Goal: Transaction & Acquisition: Book appointment/travel/reservation

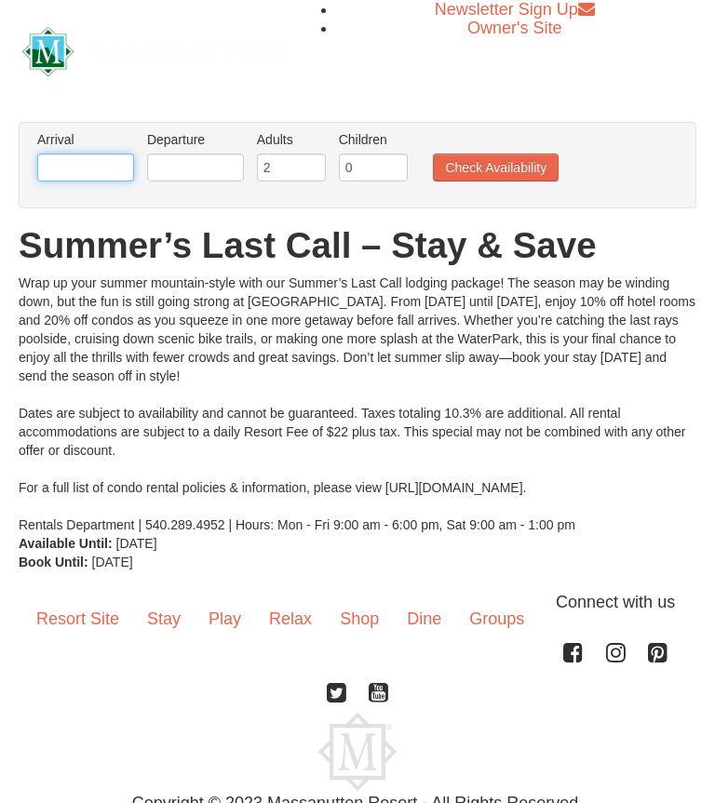
click at [62, 165] on input "text" at bounding box center [85, 168] width 97 height 28
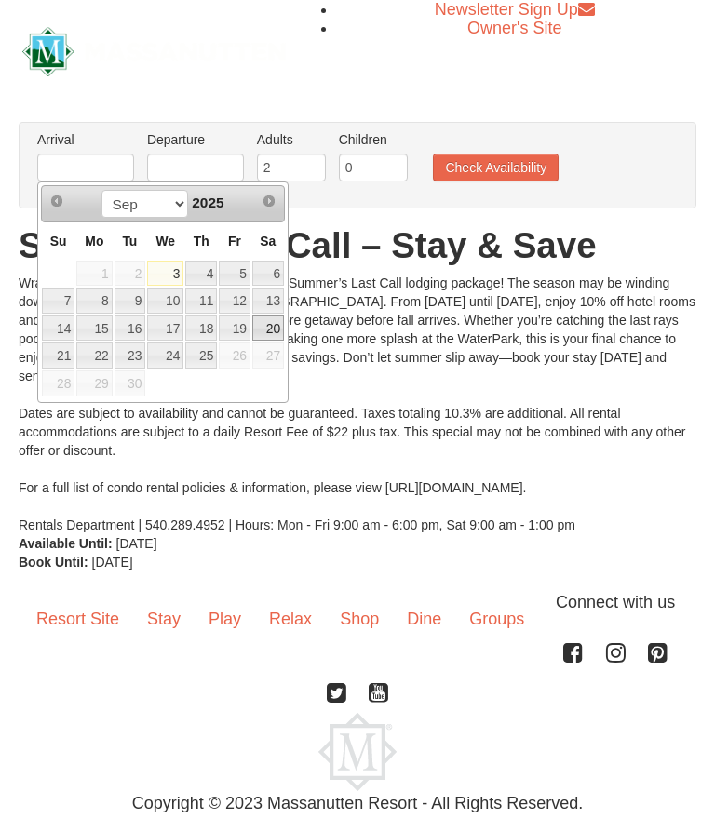
click at [276, 327] on link "20" at bounding box center [268, 329] width 32 height 26
type input "[DATE]"
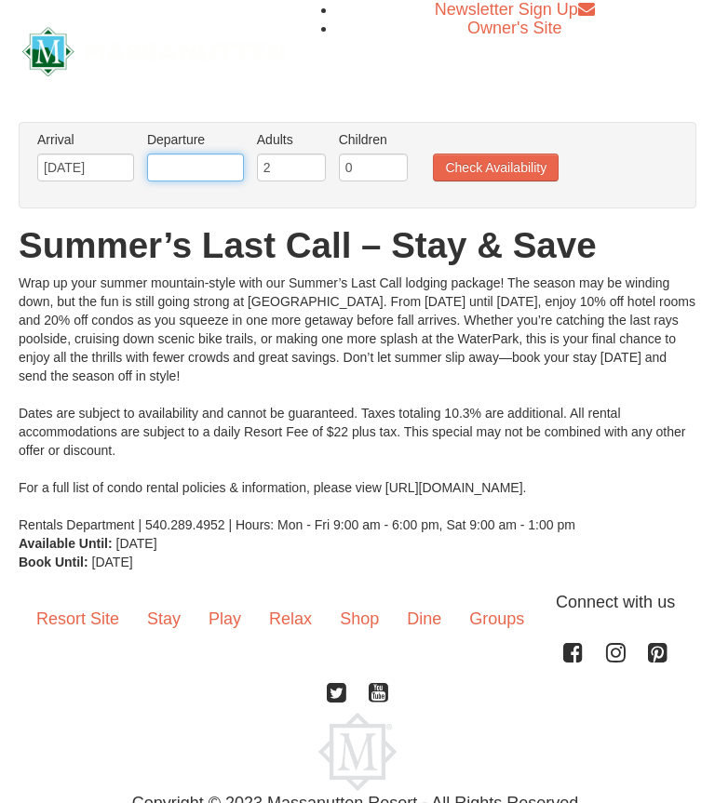
click at [174, 162] on input "text" at bounding box center [195, 168] width 97 height 28
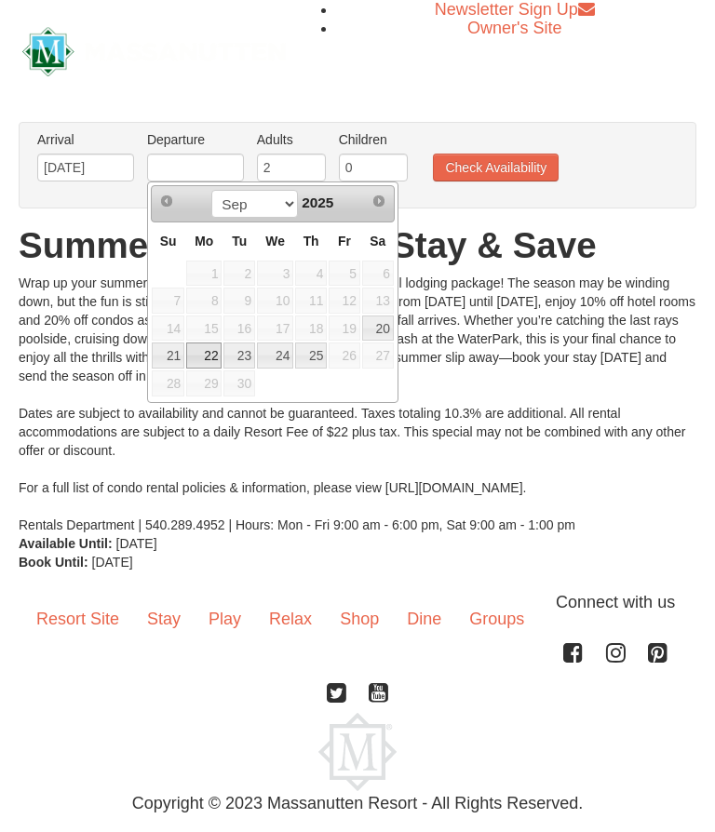
click at [208, 356] on link "22" at bounding box center [203, 356] width 35 height 26
type input "[DATE]"
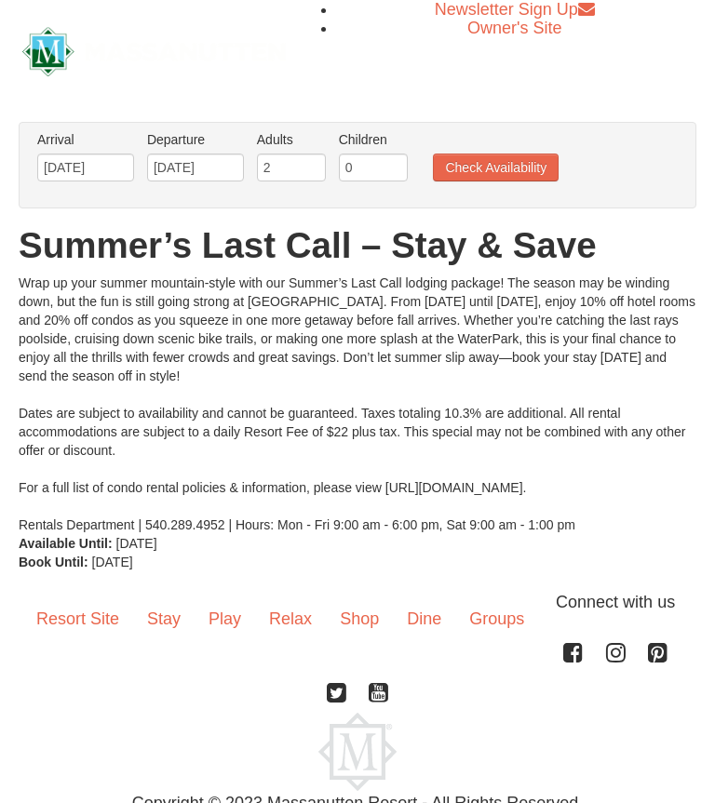
click at [532, 174] on button "Check Availability" at bounding box center [496, 168] width 126 height 28
click at [70, 168] on input "09/20/2025" at bounding box center [85, 168] width 97 height 28
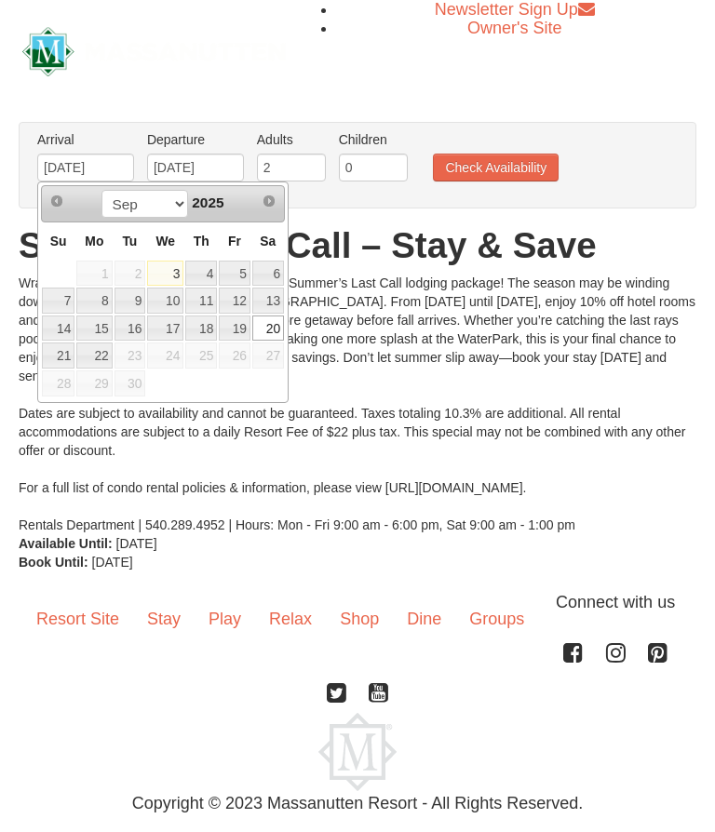
click at [233, 334] on link "19" at bounding box center [235, 329] width 32 height 26
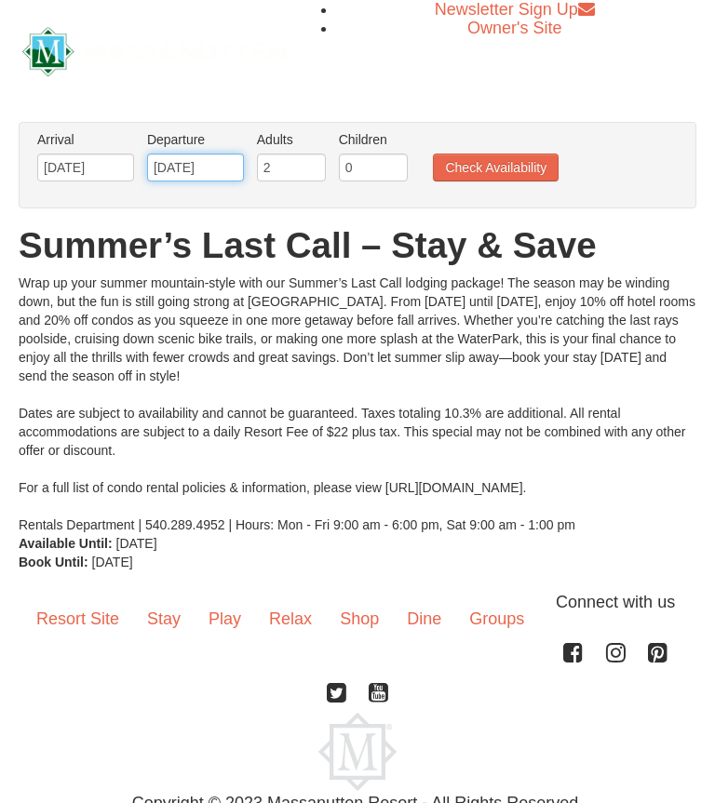
click at [221, 161] on input "[DATE]" at bounding box center [195, 168] width 97 height 28
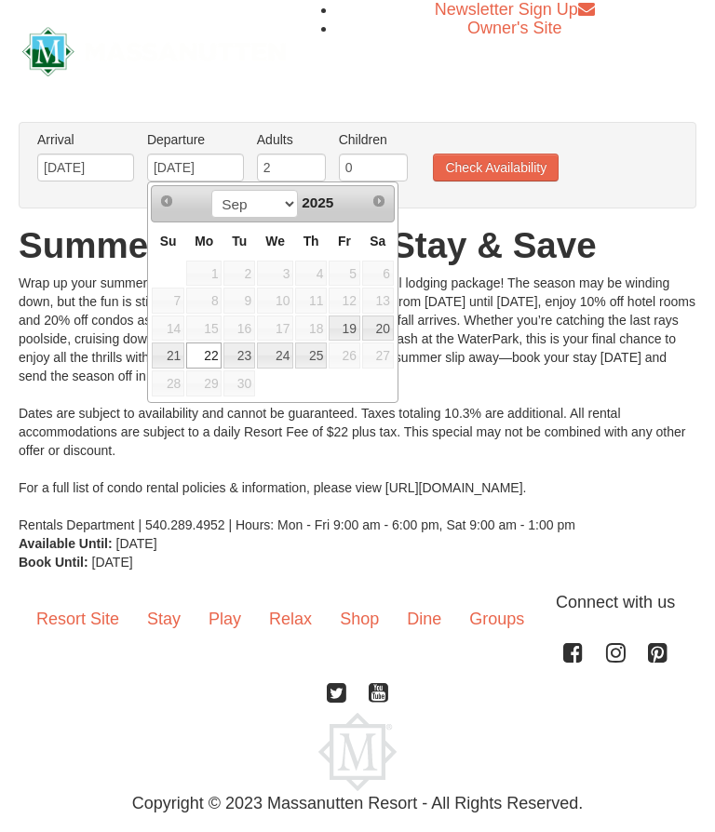
click at [524, 162] on button "Check Availability" at bounding box center [496, 168] width 126 height 28
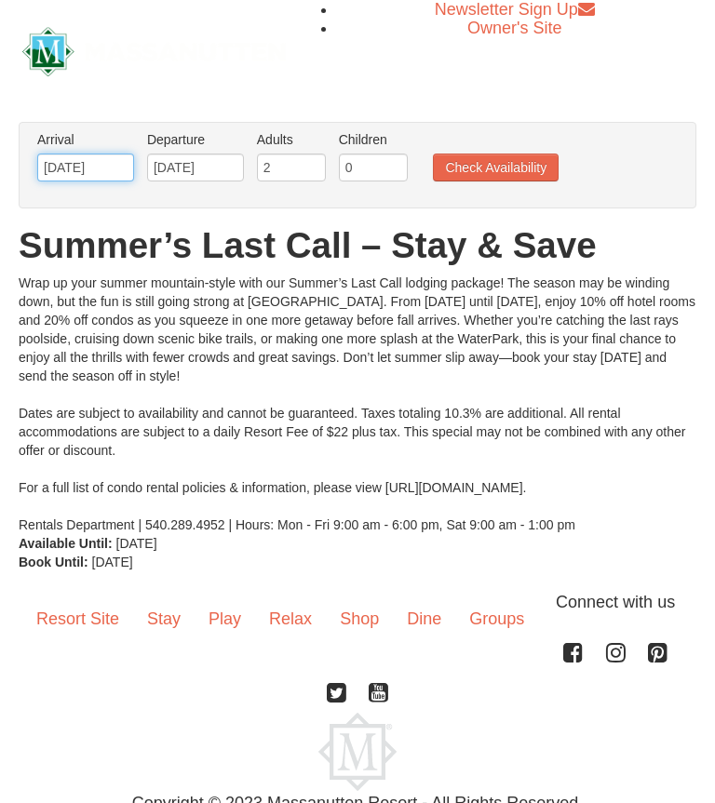
click at [113, 162] on input "[DATE]" at bounding box center [85, 168] width 97 height 28
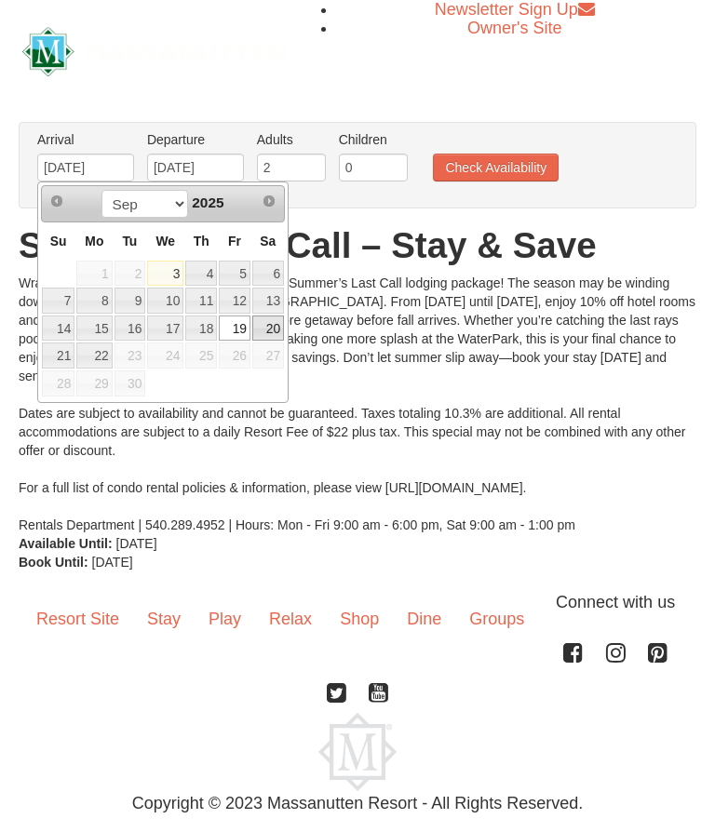
click at [277, 321] on link "20" at bounding box center [268, 329] width 32 height 26
type input "09/20/2025"
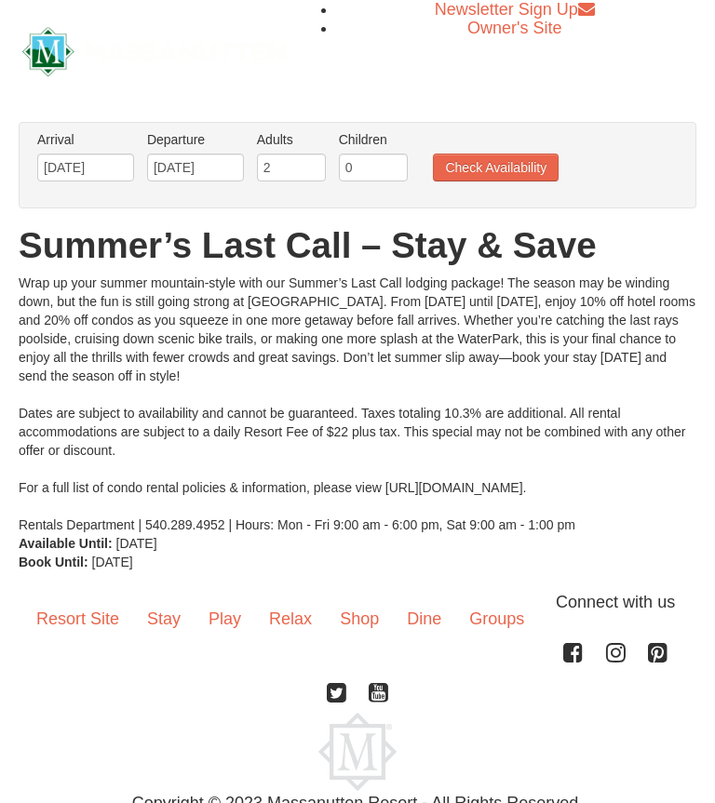
click at [525, 169] on button "Check Availability" at bounding box center [496, 168] width 126 height 28
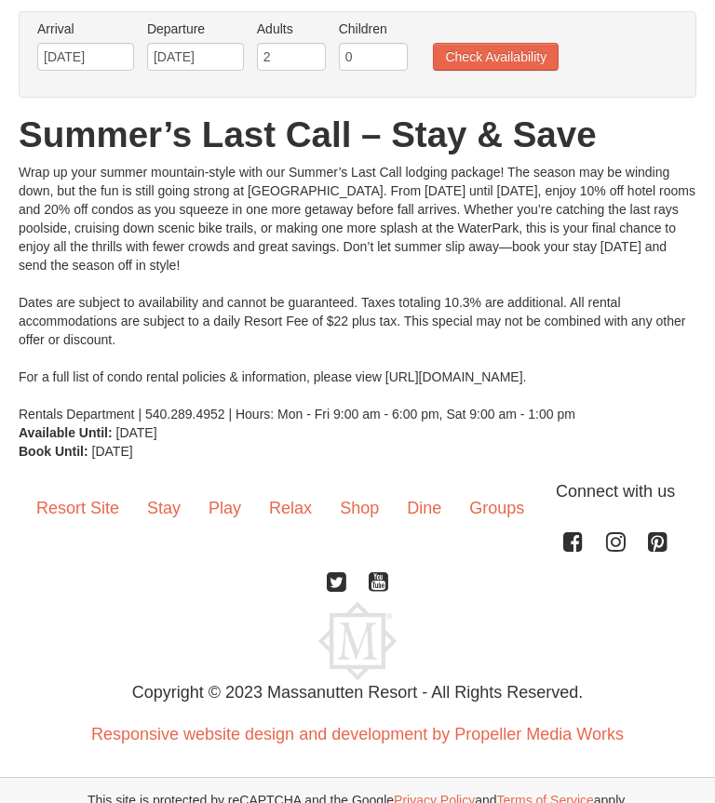
scroll to position [79, 0]
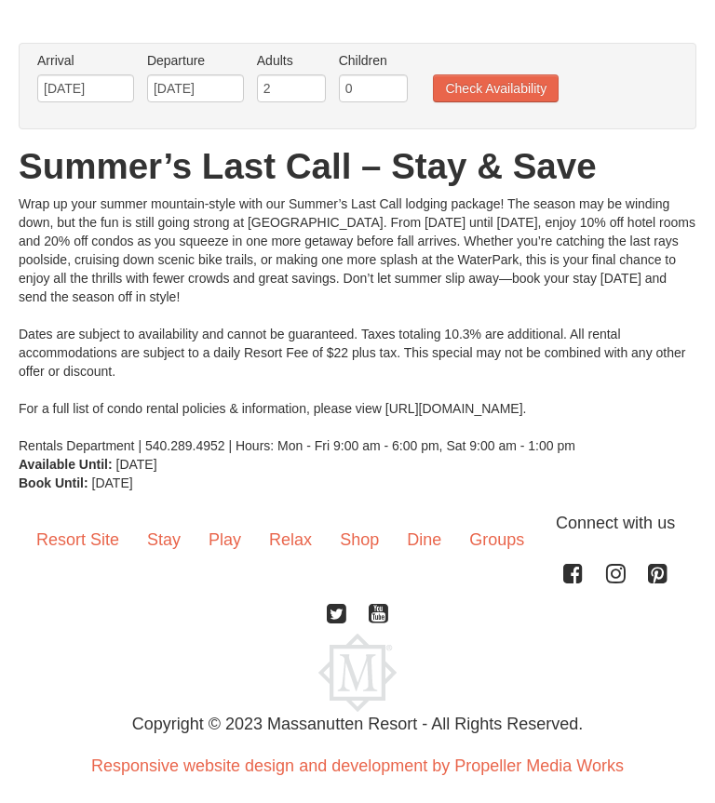
click at [94, 537] on link "Resort Site" at bounding box center [77, 540] width 111 height 58
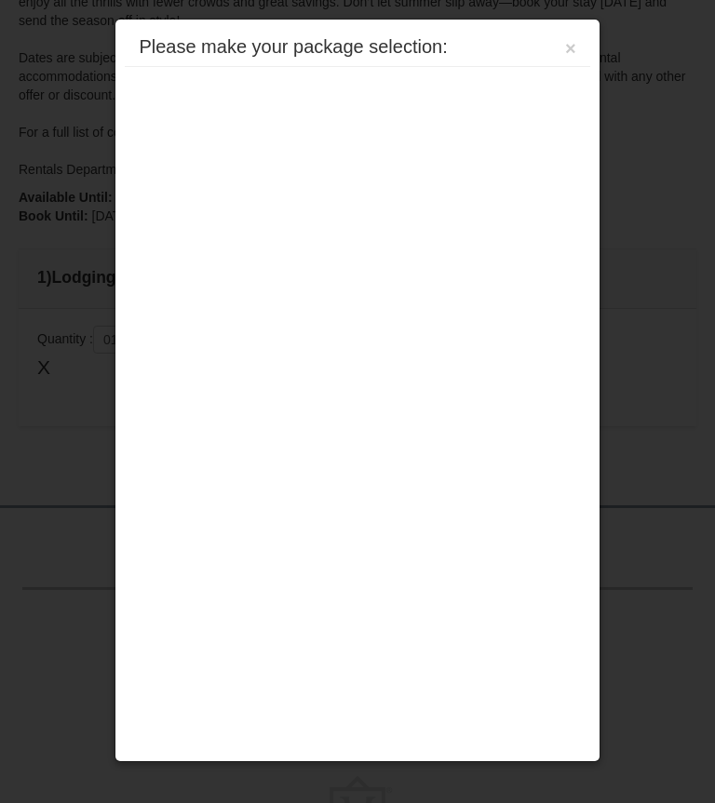
scroll to position [576, 0]
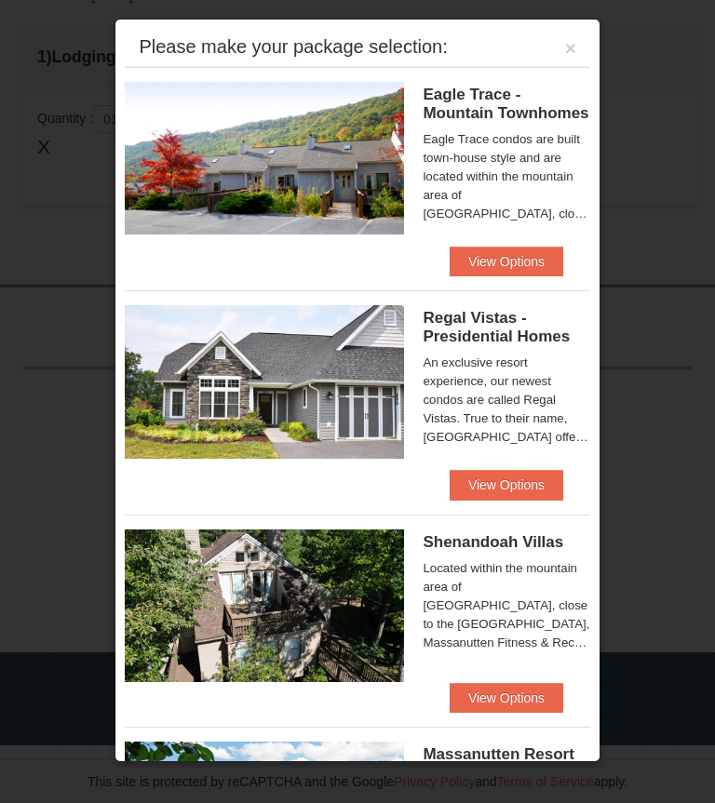
click at [514, 262] on button "View Options" at bounding box center [507, 262] width 114 height 30
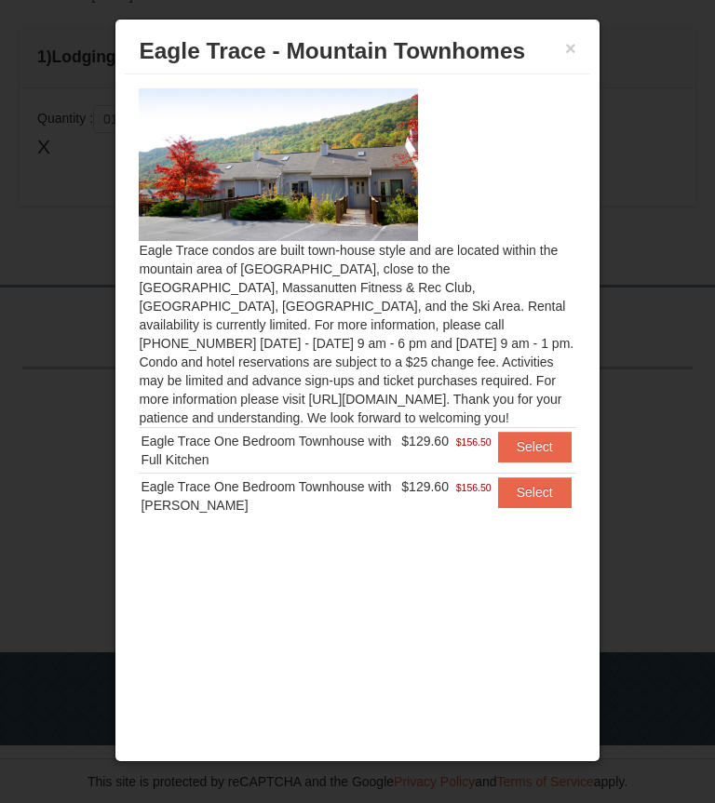
click at [538, 491] on button "Select" at bounding box center [535, 493] width 74 height 30
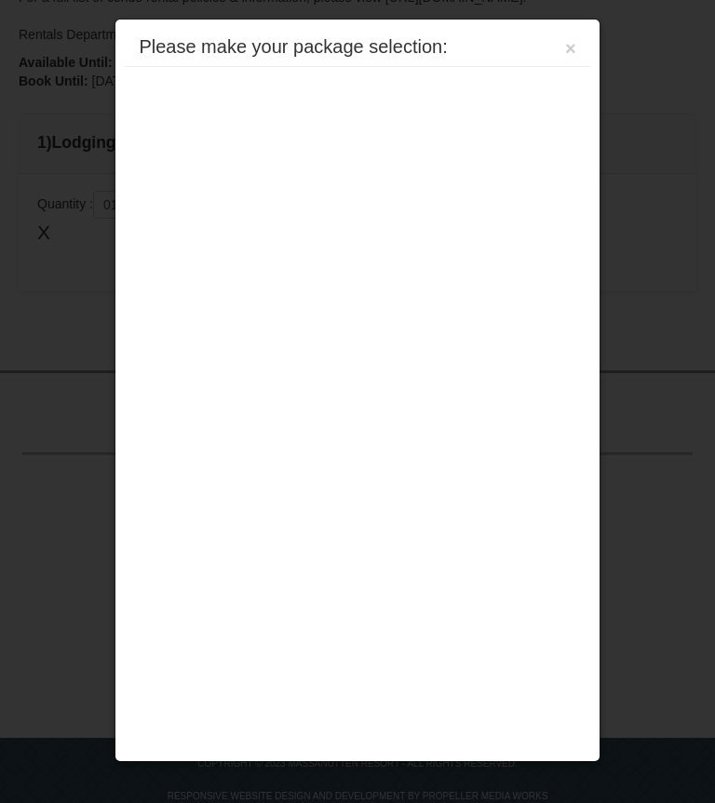
scroll to position [576, 0]
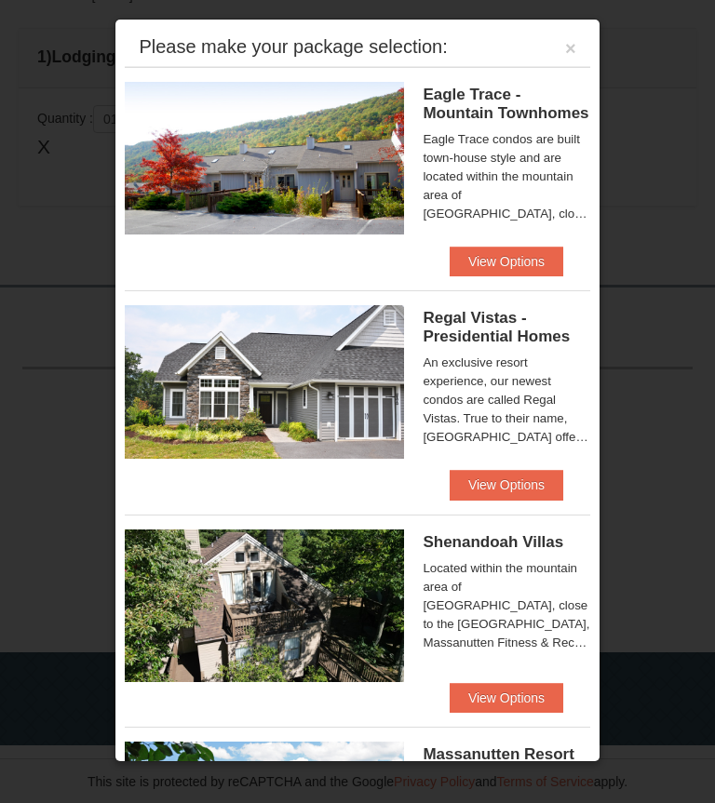
click at [525, 253] on button "View Options" at bounding box center [507, 262] width 114 height 30
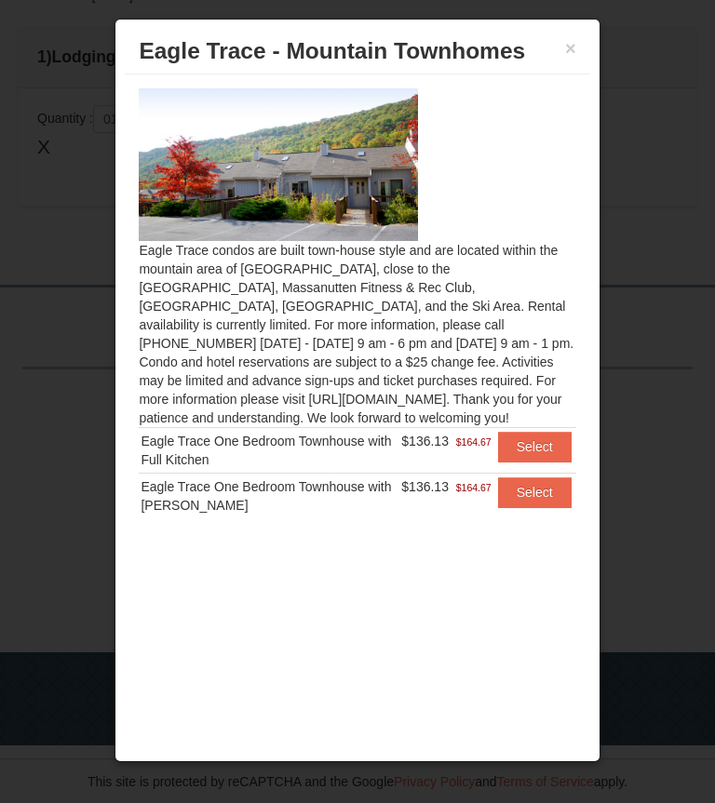
click at [536, 499] on button "Select" at bounding box center [535, 493] width 74 height 30
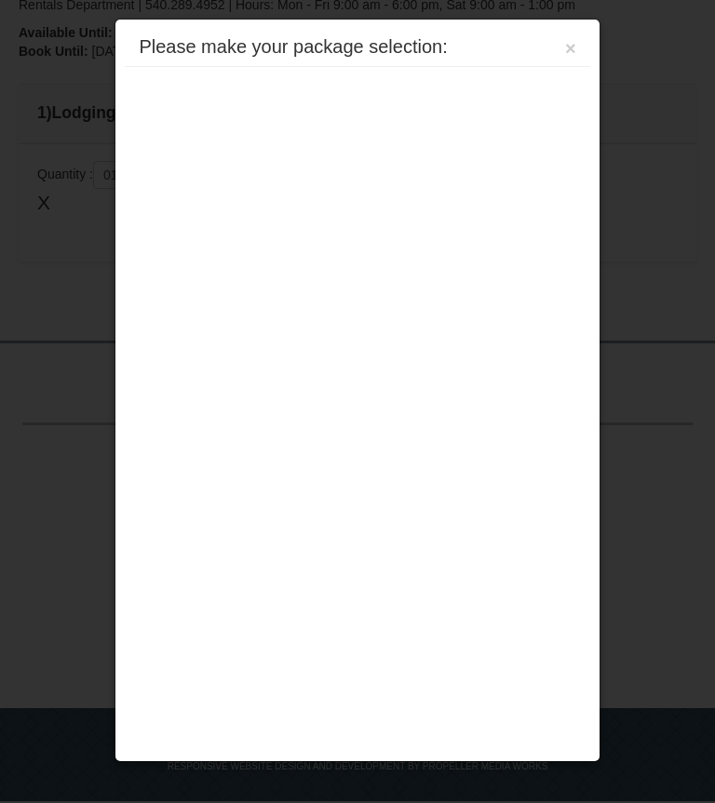
scroll to position [576, 0]
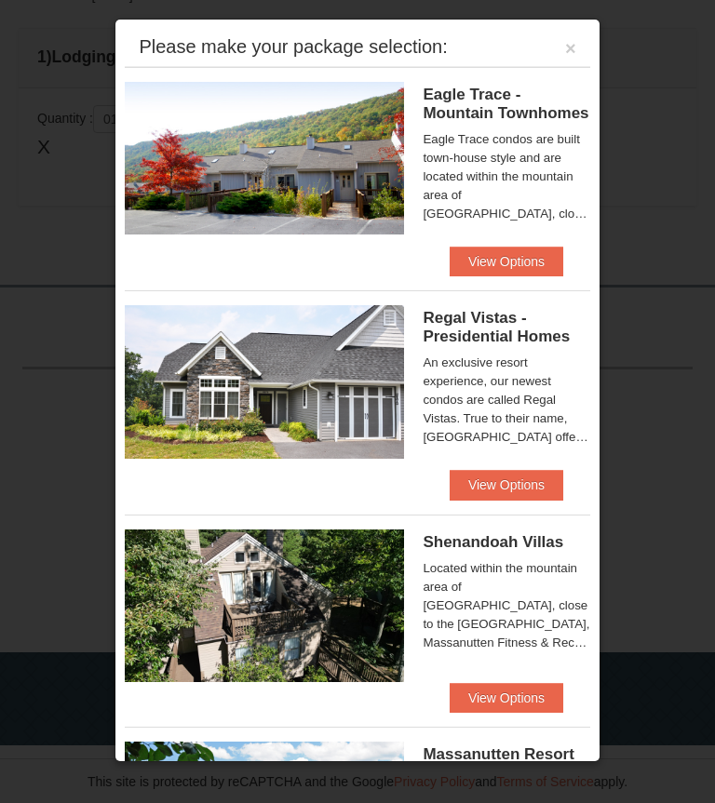
click at [530, 254] on button "View Options" at bounding box center [507, 262] width 114 height 30
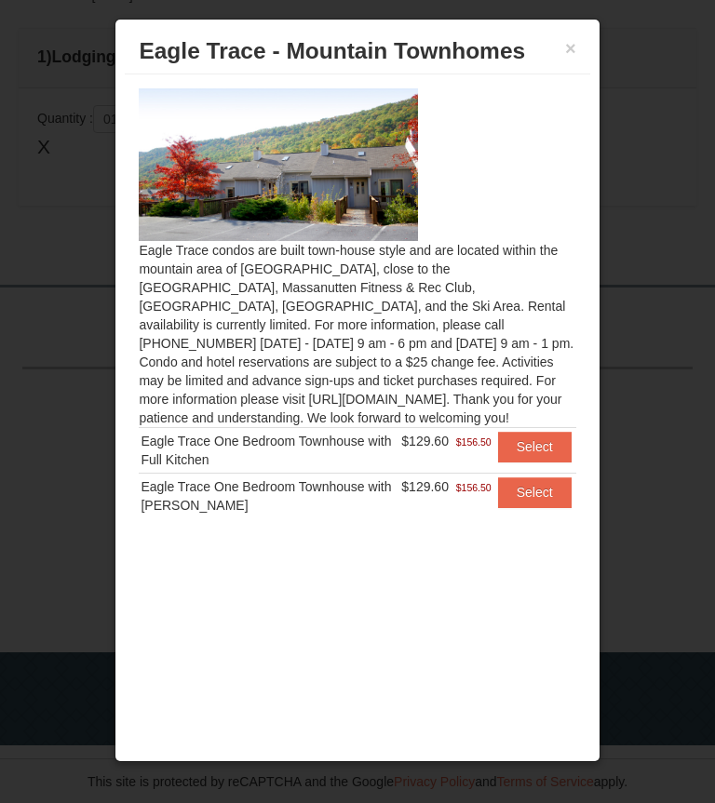
click at [539, 495] on button "Select" at bounding box center [535, 493] width 74 height 30
